Goal: Transaction & Acquisition: Purchase product/service

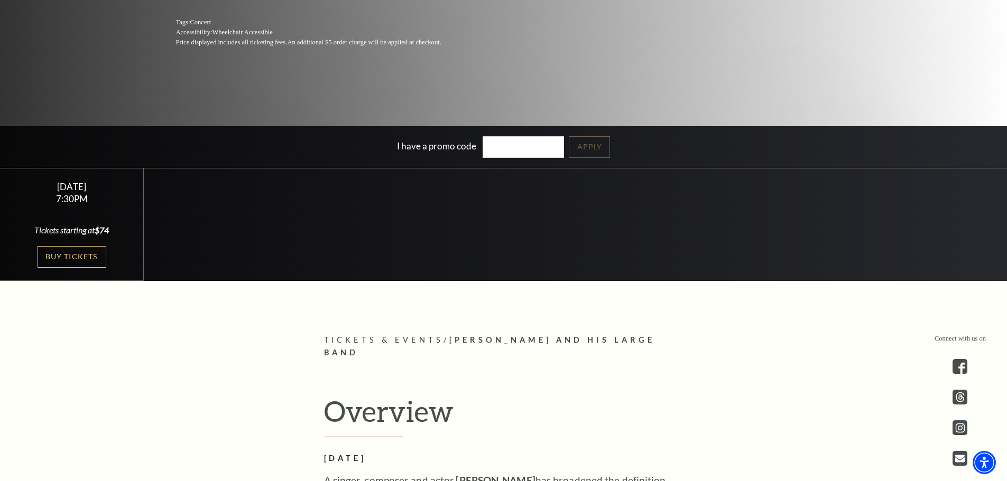
scroll to position [264, 0]
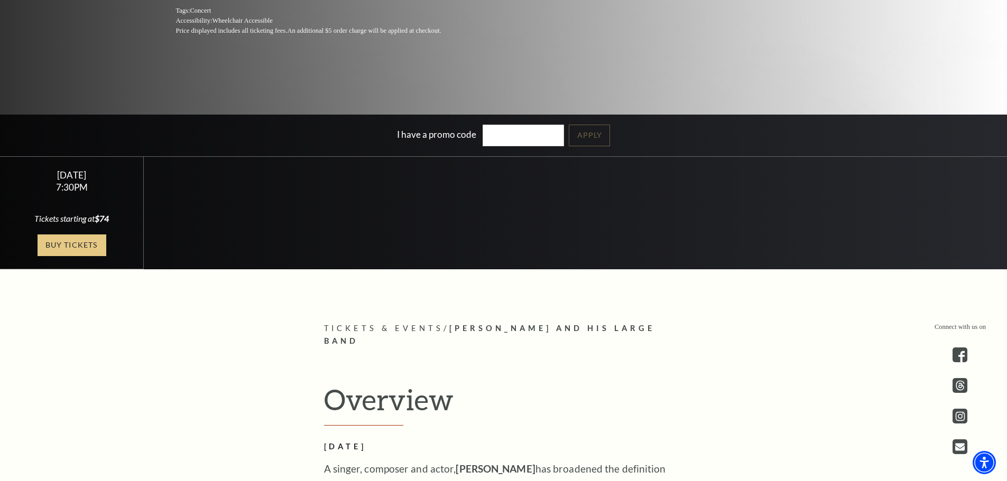
click at [98, 243] on link "Buy Tickets" at bounding box center [72, 246] width 69 height 22
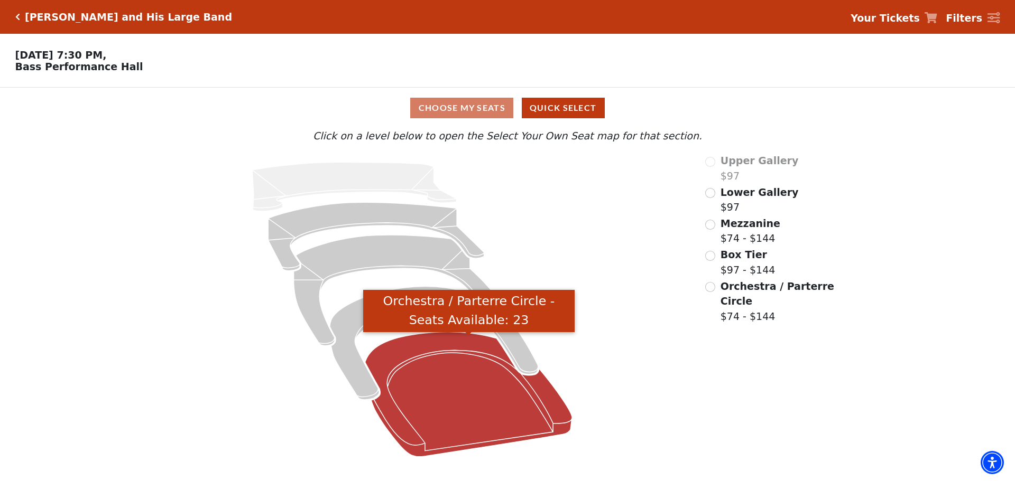
click at [412, 406] on icon "Orchestra / Parterre Circle - Seats Available: 23" at bounding box center [468, 394] width 207 height 125
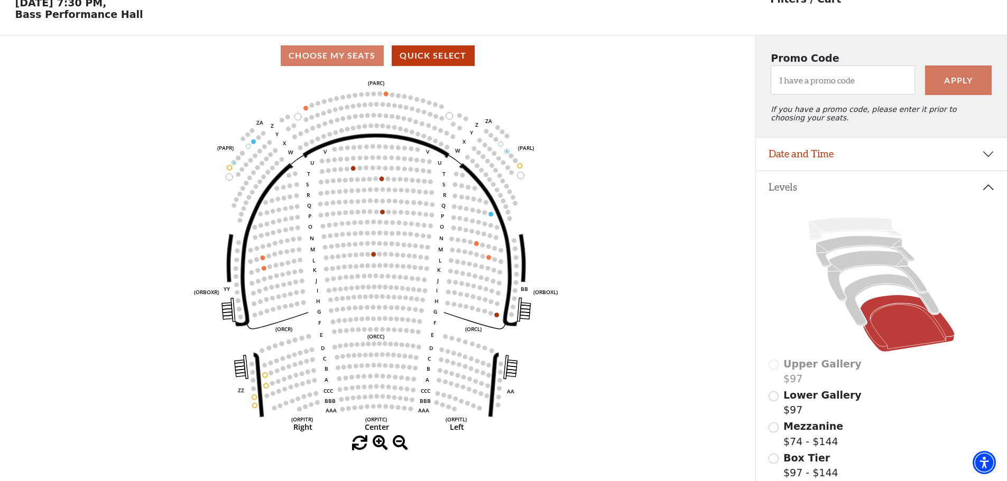
scroll to position [49, 0]
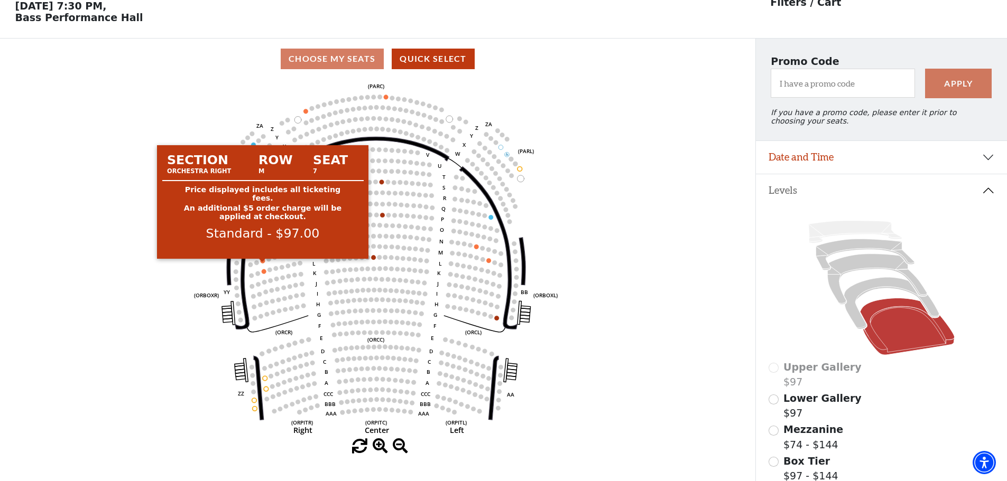
click at [264, 264] on circle at bounding box center [263, 261] width 5 height 5
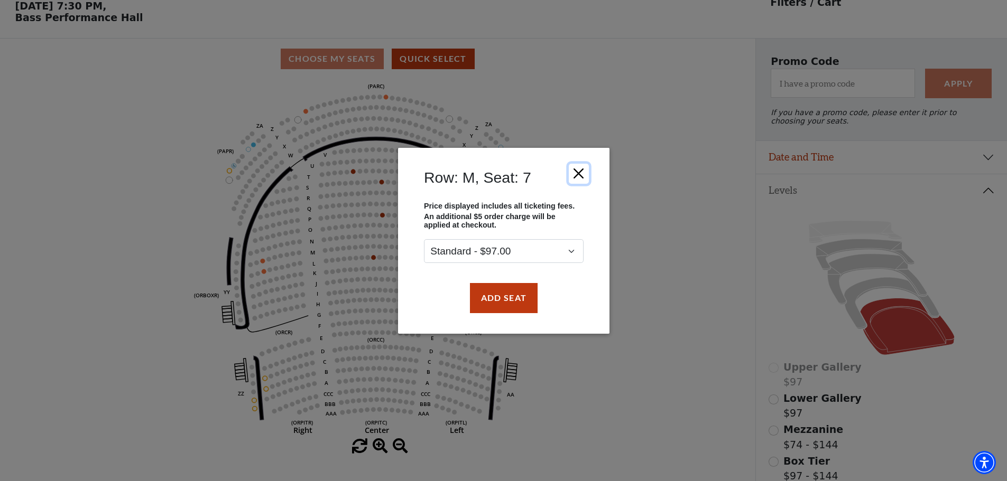
click at [582, 173] on button "Close" at bounding box center [578, 173] width 20 height 20
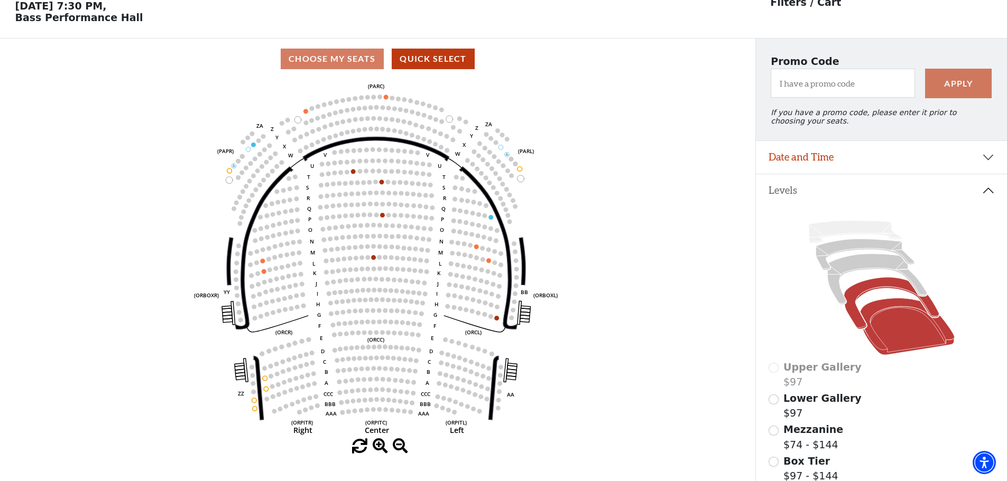
click at [858, 293] on icon at bounding box center [891, 304] width 95 height 52
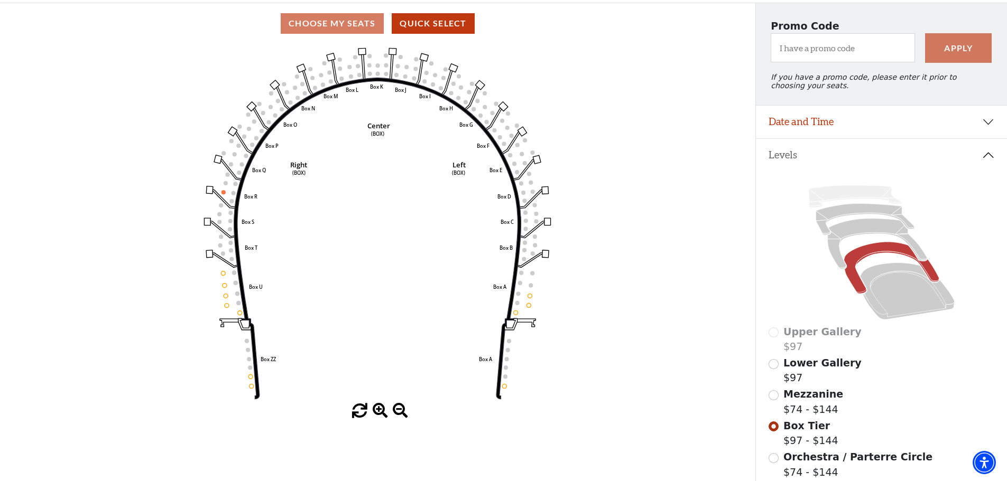
scroll to position [102, 0]
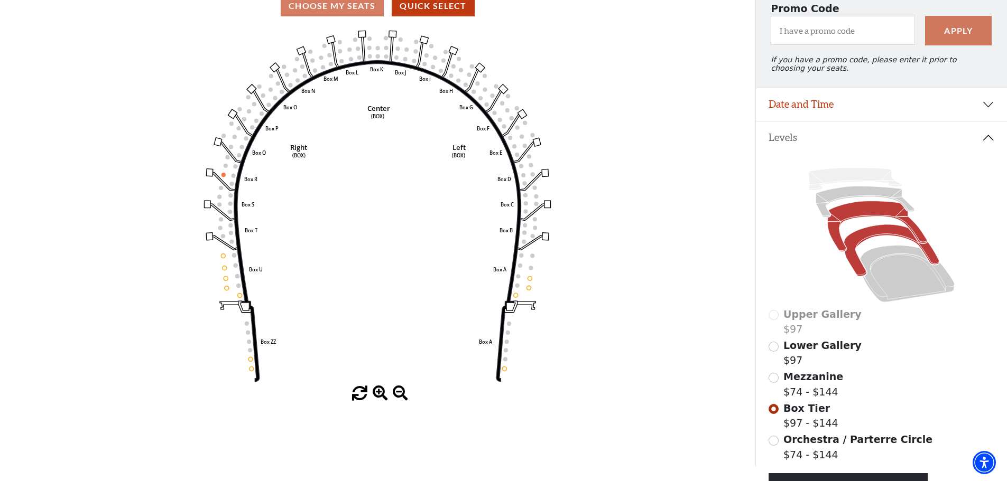
click at [842, 217] on icon at bounding box center [876, 226] width 99 height 51
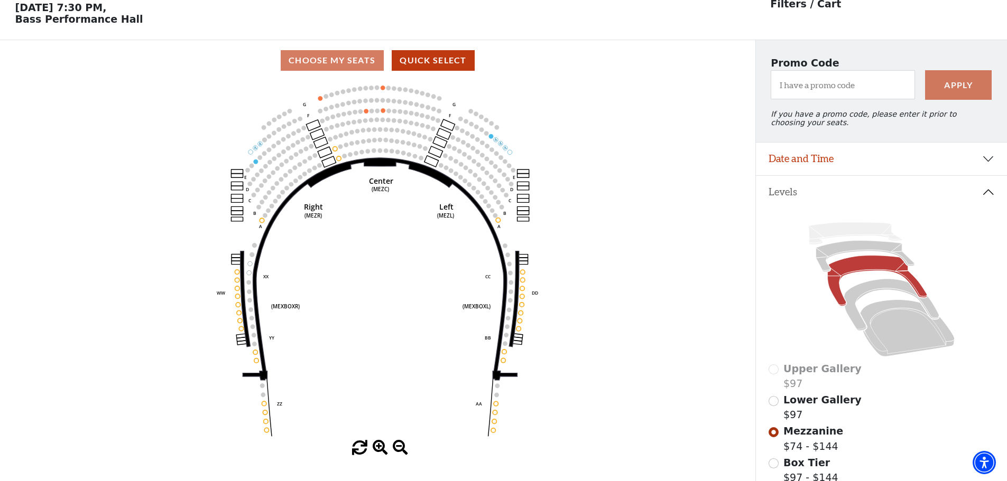
scroll to position [49, 0]
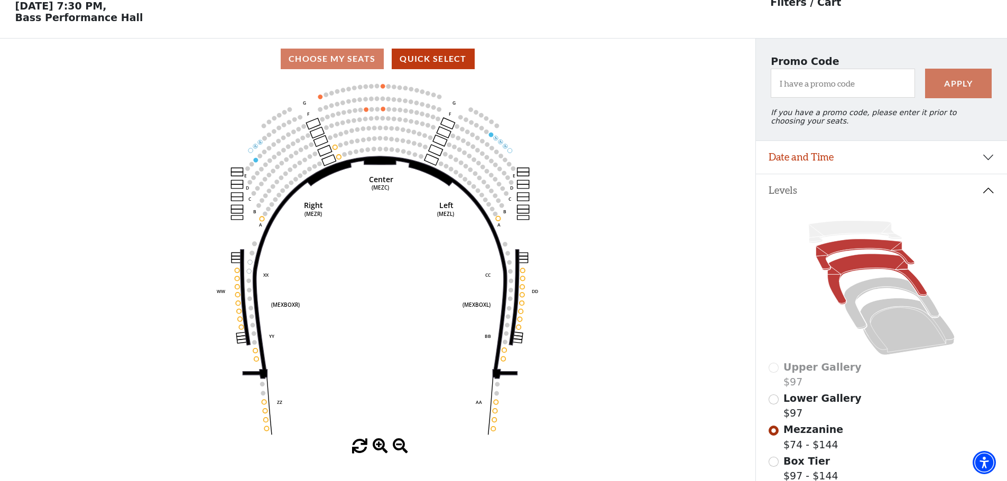
click at [846, 253] on icon at bounding box center [865, 254] width 98 height 31
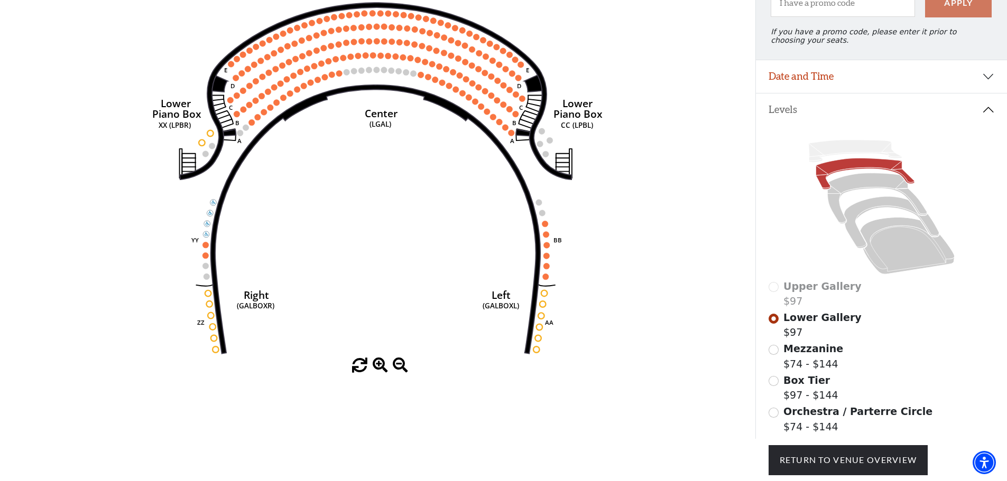
scroll to position [155, 0]
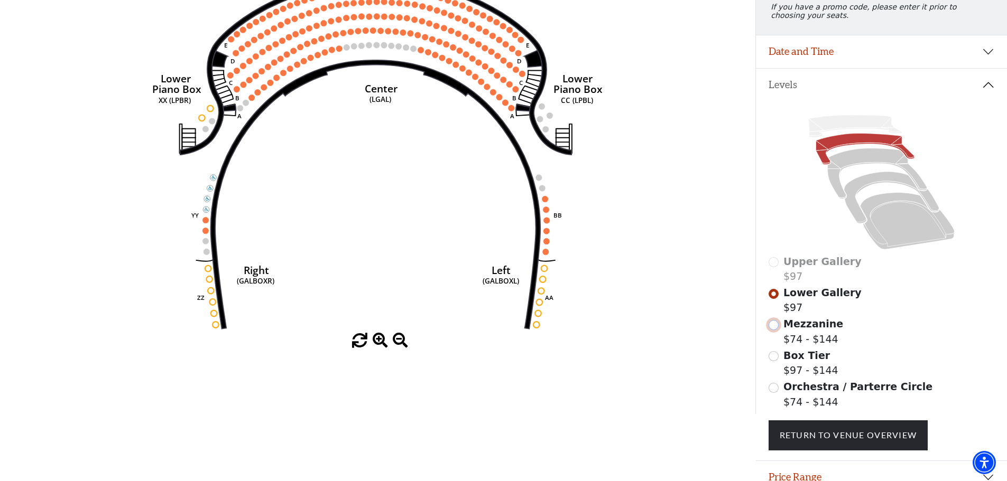
click at [776, 330] on input "Mezzanine$74 - $144\a" at bounding box center [773, 325] width 10 height 10
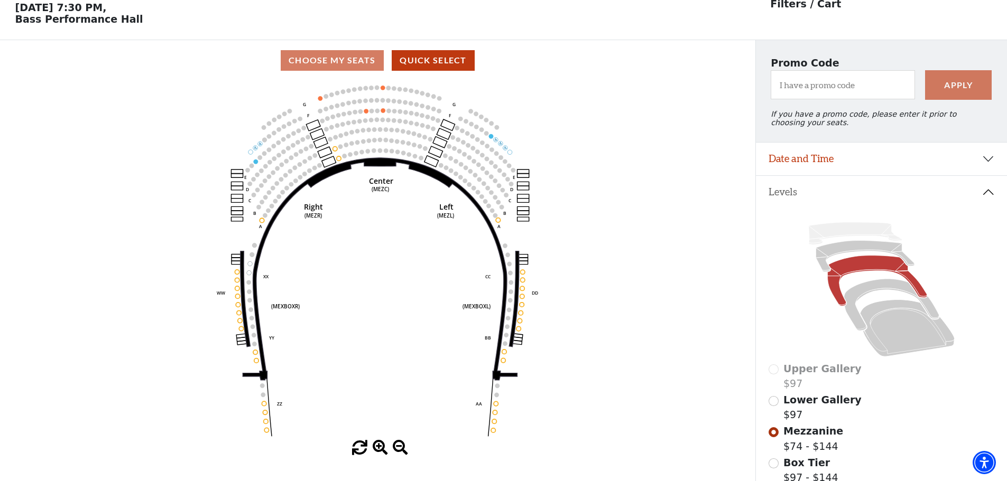
scroll to position [49, 0]
